Goal: Information Seeking & Learning: Learn about a topic

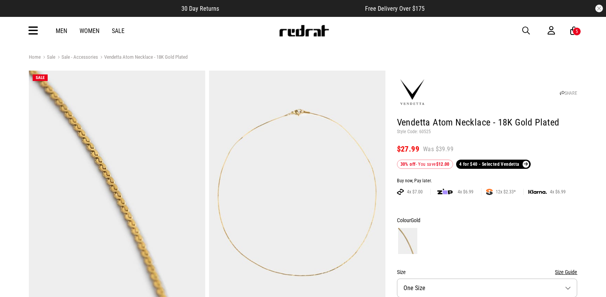
click at [523, 31] on span "button" at bounding box center [526, 30] width 8 height 9
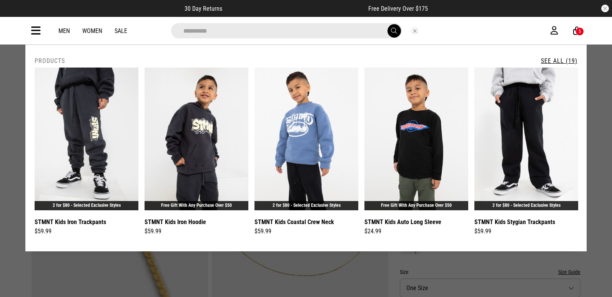
type input "**********"
click at [567, 58] on link "See All (19)" at bounding box center [558, 60] width 36 height 7
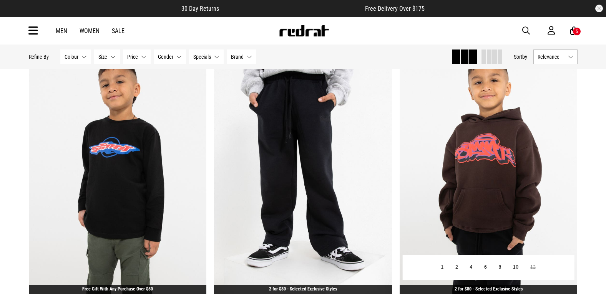
scroll to position [384, 0]
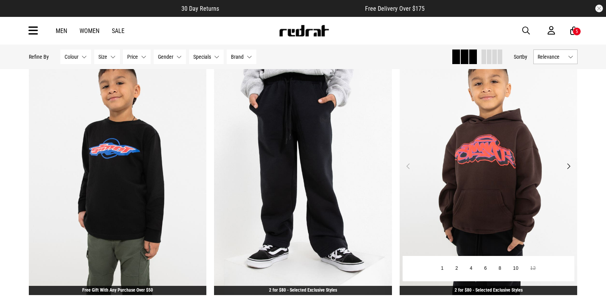
drag, startPoint x: 411, startPoint y: 166, endPoint x: 438, endPoint y: 166, distance: 26.5
click at [438, 166] on img at bounding box center [489, 170] width 178 height 249
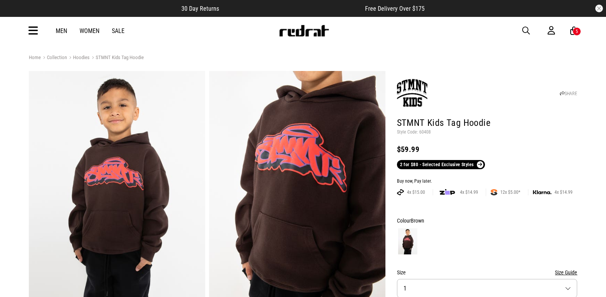
click at [428, 131] on p "Style Code: 60408" at bounding box center [487, 132] width 181 height 6
copy p "60408"
click at [524, 33] on span "button" at bounding box center [526, 30] width 8 height 9
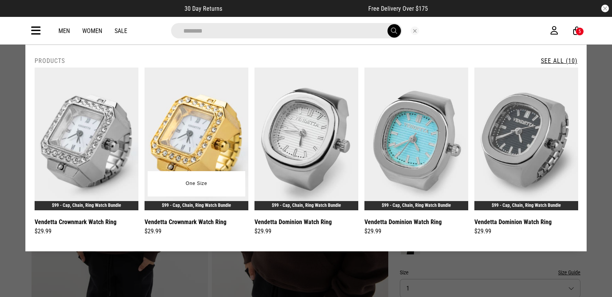
type input "********"
click at [245, 108] on img at bounding box center [196, 139] width 104 height 143
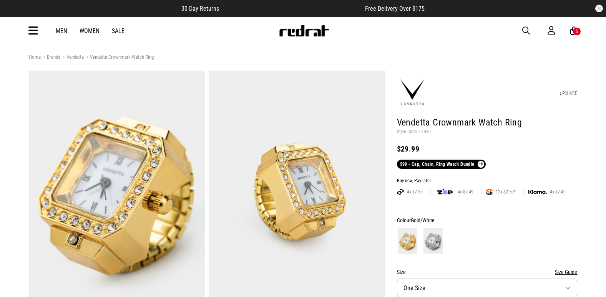
click at [424, 130] on p "Style Code: 61440" at bounding box center [487, 132] width 181 height 6
click at [424, 131] on p "Style Code: 61440" at bounding box center [487, 132] width 181 height 6
copy p "61440"
click at [28, 34] on icon at bounding box center [33, 31] width 10 height 13
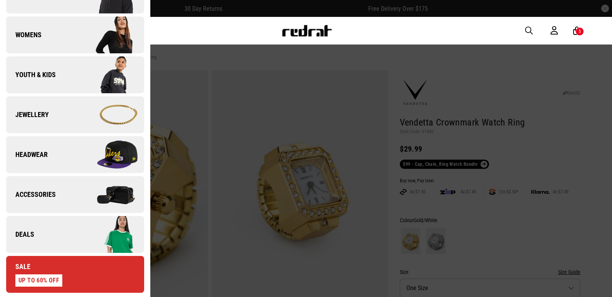
scroll to position [154, 0]
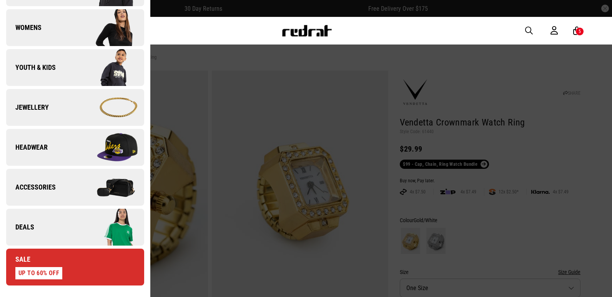
click at [63, 228] on link "Deals" at bounding box center [75, 227] width 138 height 37
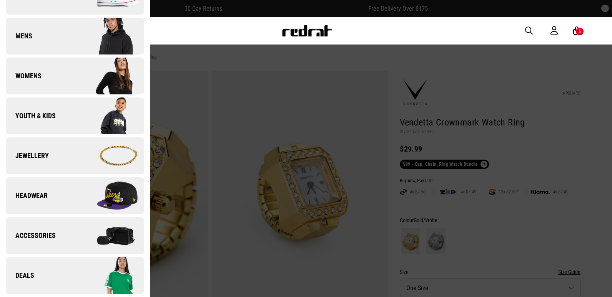
scroll to position [0, 0]
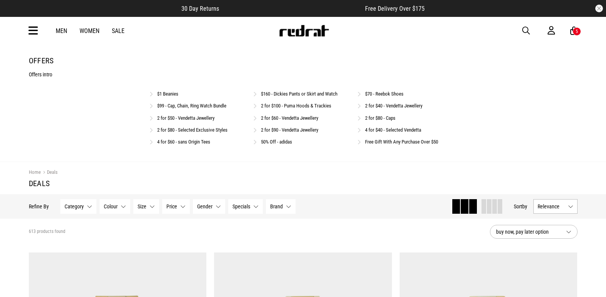
click at [530, 27] on button "button" at bounding box center [529, 30] width 15 height 9
